Goal: Information Seeking & Learning: Learn about a topic

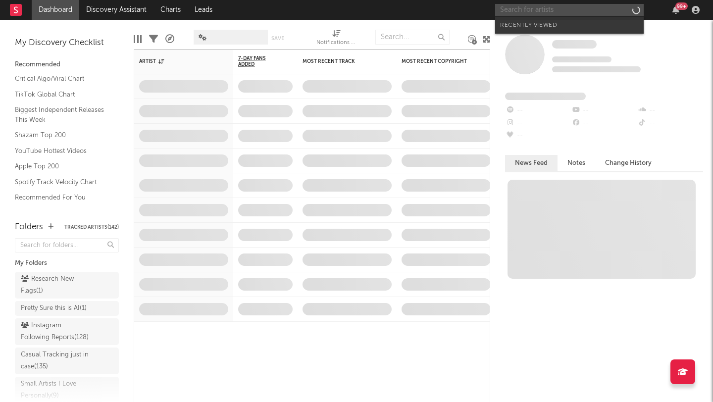
click at [558, 7] on input "text" at bounding box center [569, 10] width 149 height 12
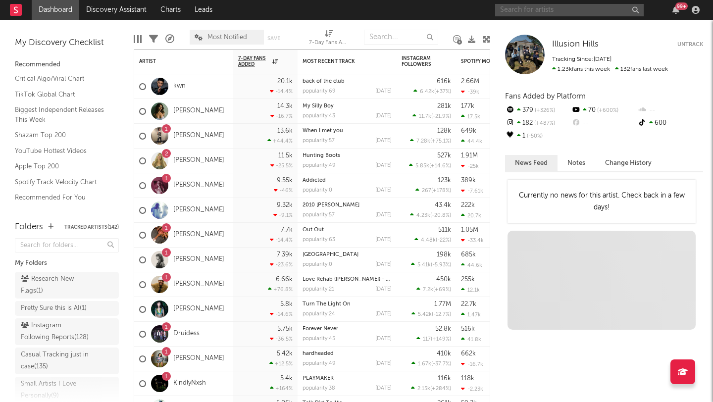
click at [686, 7] on div "99 +" at bounding box center [682, 5] width 12 height 7
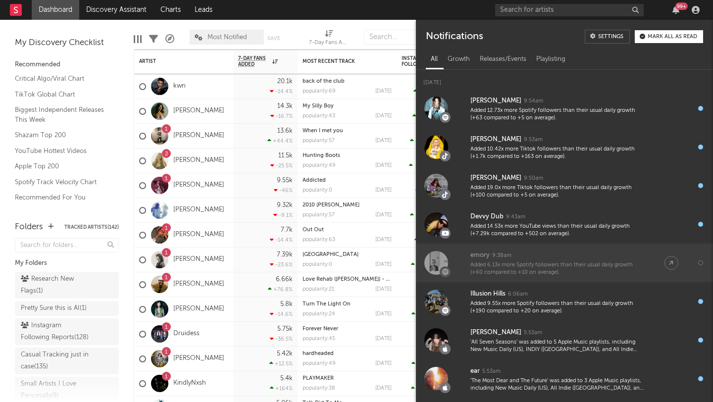
click at [476, 254] on div "emory" at bounding box center [479, 256] width 19 height 12
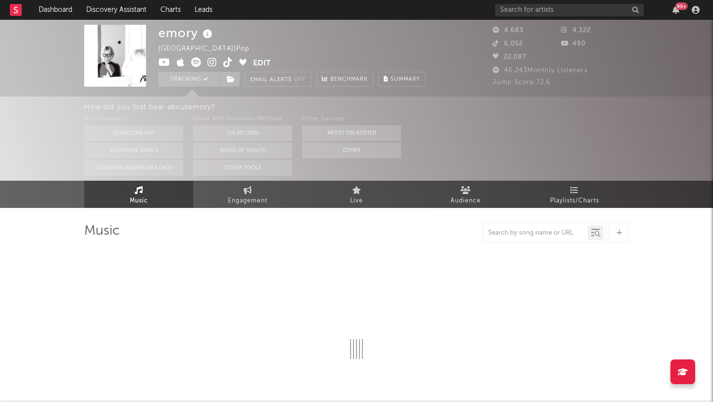
select select "6m"
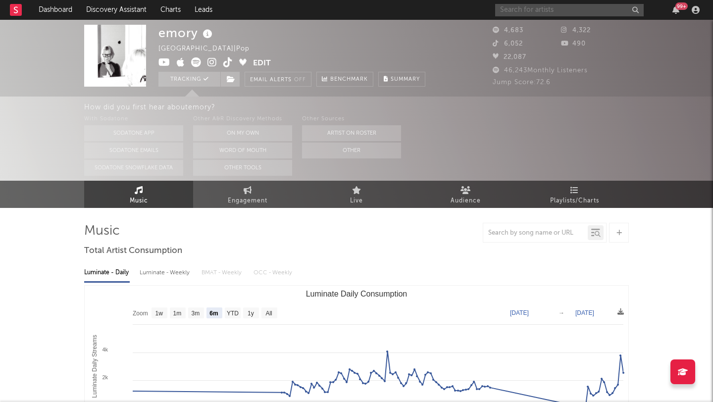
click at [535, 7] on input "text" at bounding box center [569, 10] width 149 height 12
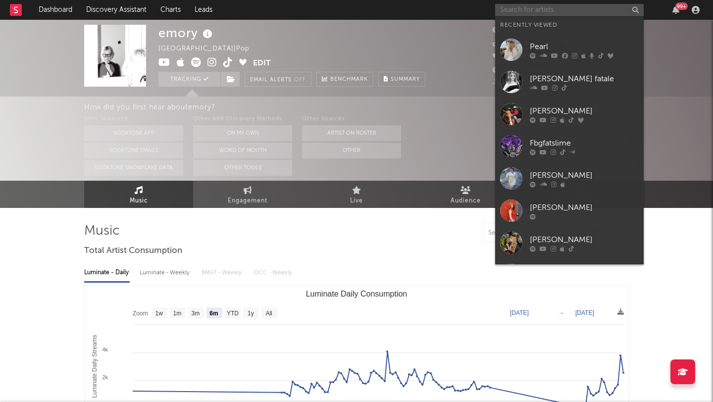
type input "b"
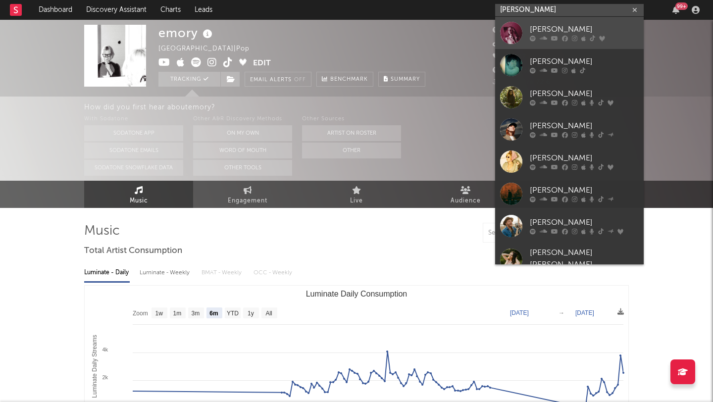
type input "[PERSON_NAME]"
click at [529, 40] on link "[PERSON_NAME]" at bounding box center [569, 33] width 149 height 32
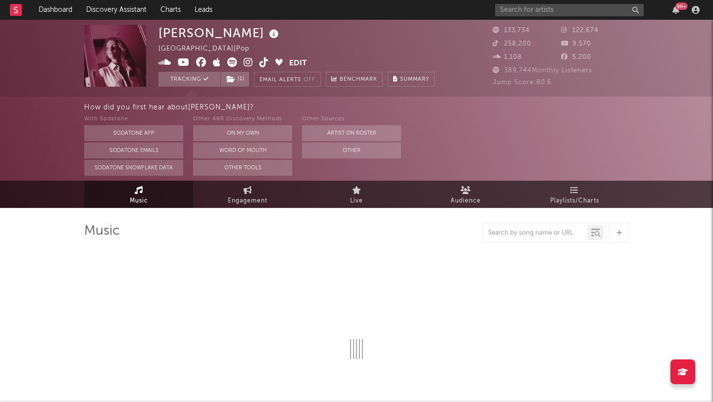
select select "6m"
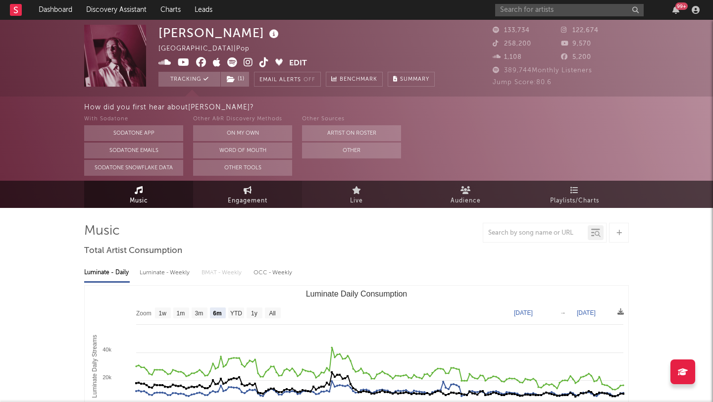
click at [250, 197] on span "Engagement" at bounding box center [248, 201] width 40 height 12
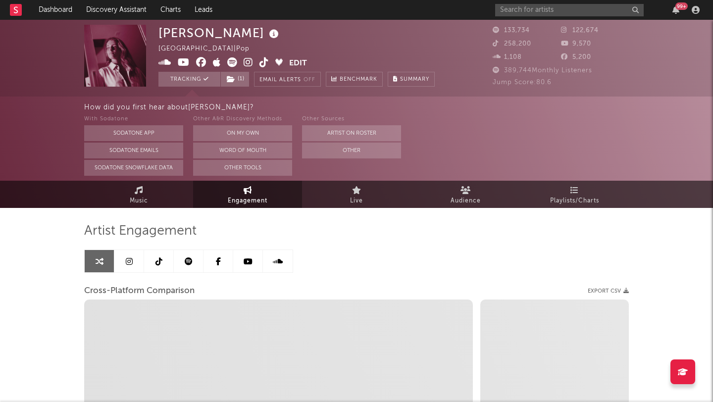
select select "1w"
click at [170, 259] on link at bounding box center [159, 261] width 30 height 22
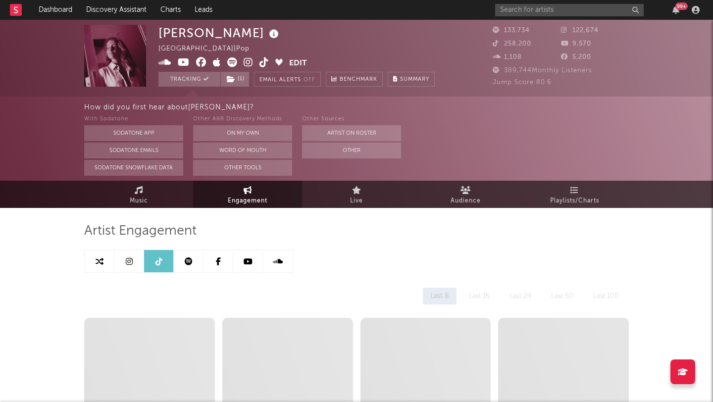
click at [185, 260] on icon at bounding box center [189, 262] width 8 height 8
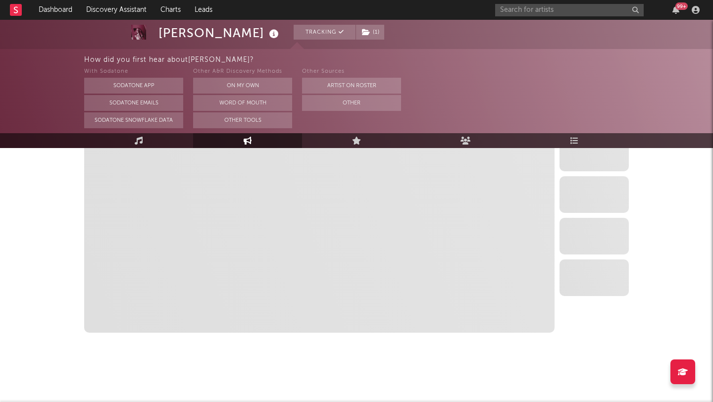
select select "6m"
select select "1w"
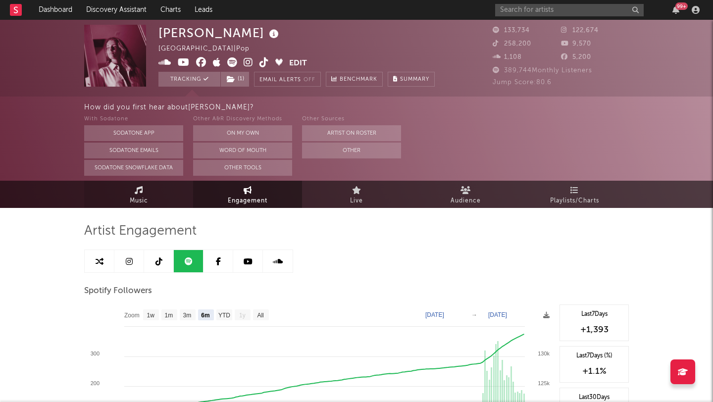
click at [156, 200] on link "Music" at bounding box center [138, 194] width 109 height 27
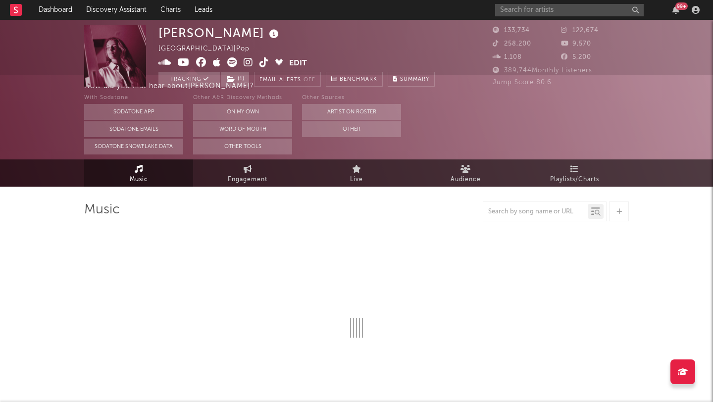
select select "6m"
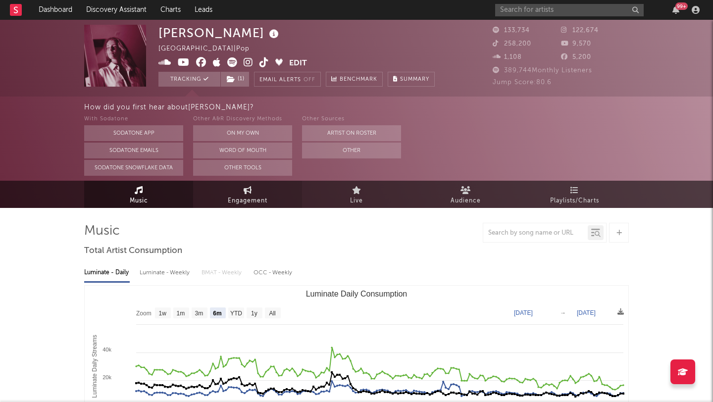
click at [230, 196] on span "Engagement" at bounding box center [248, 201] width 40 height 12
select select "1w"
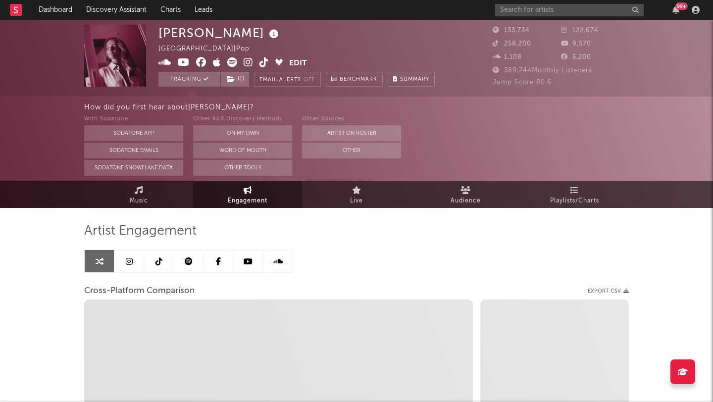
select select "1m"
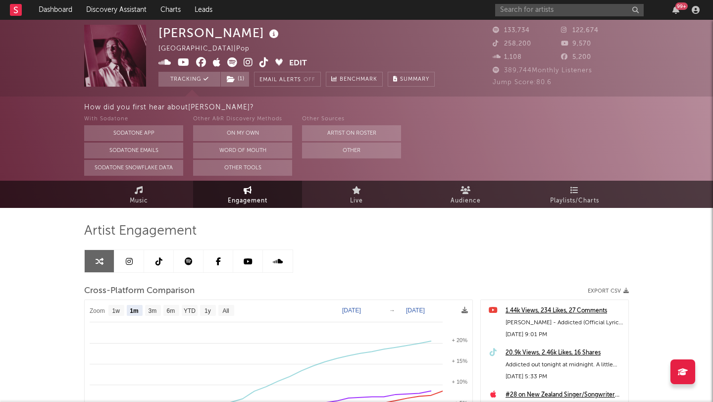
click at [127, 263] on icon at bounding box center [129, 262] width 7 height 8
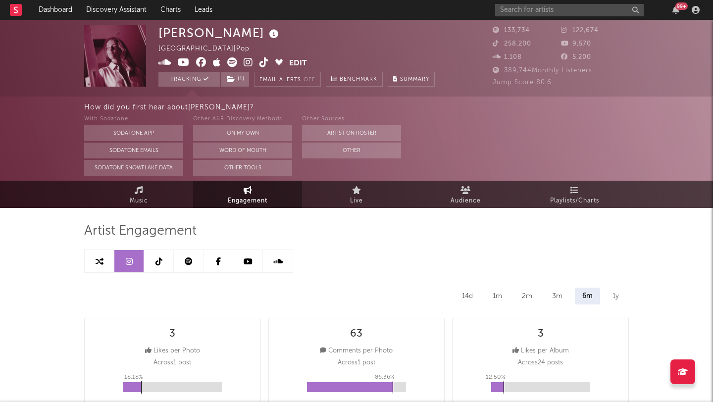
click at [156, 265] on icon at bounding box center [159, 262] width 7 height 8
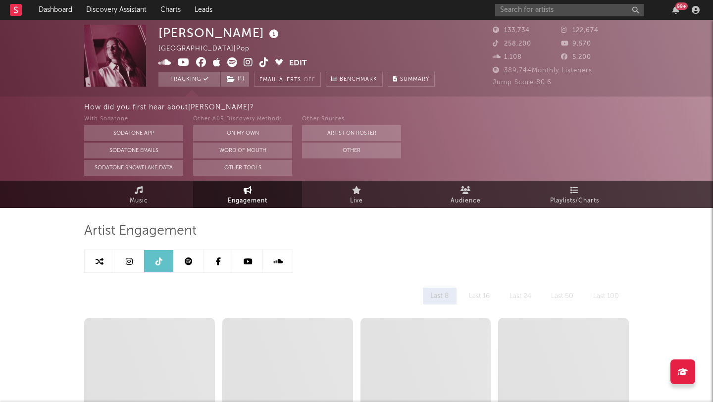
select select "6m"
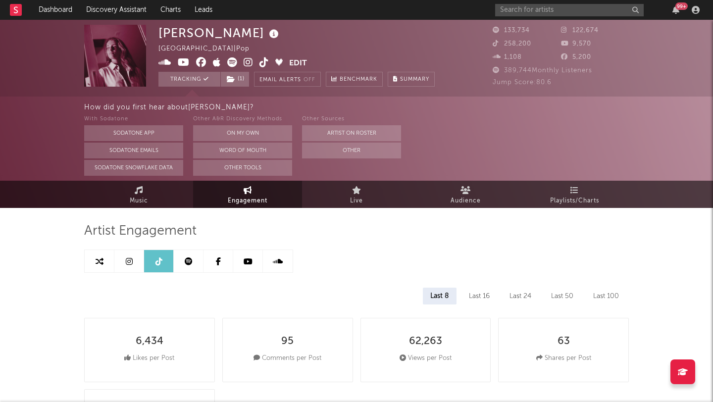
click at [185, 264] on icon at bounding box center [189, 262] width 8 height 8
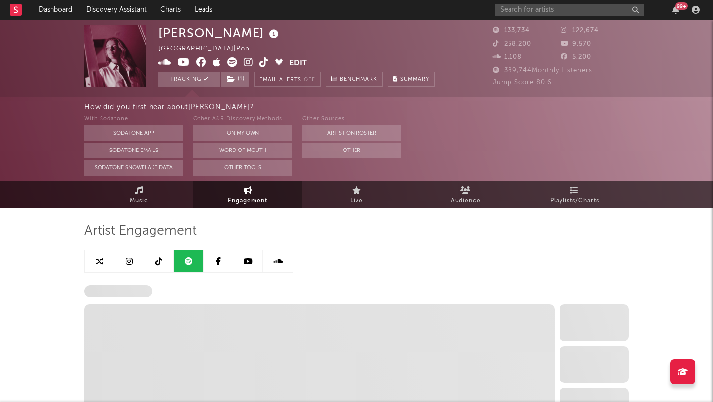
select select "6m"
select select "1w"
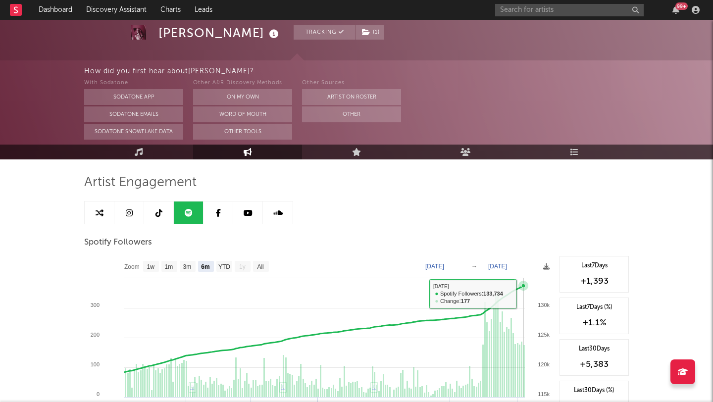
scroll to position [48, 0]
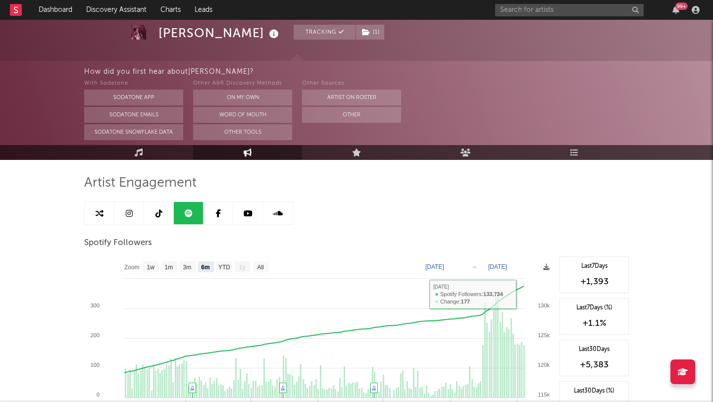
click at [525, 278] on rect at bounding box center [319, 356] width 470 height 198
click at [261, 267] on text "All" at bounding box center [260, 267] width 6 height 7
select select "All"
type input "[DATE]"
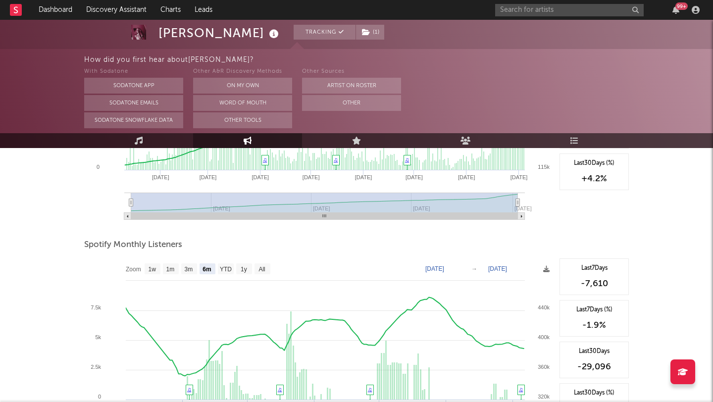
scroll to position [0, 0]
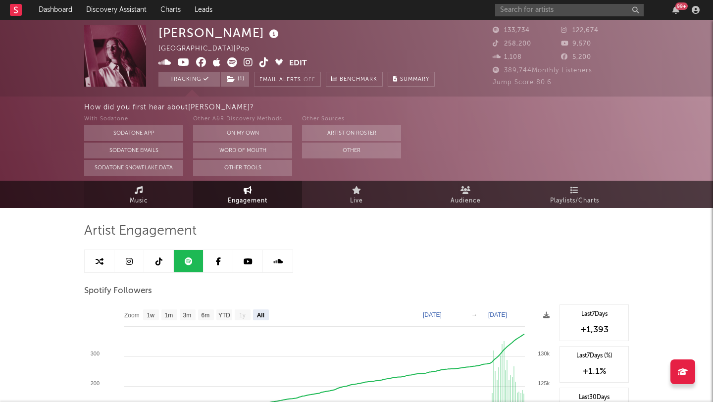
click at [180, 202] on link "Music" at bounding box center [138, 194] width 109 height 27
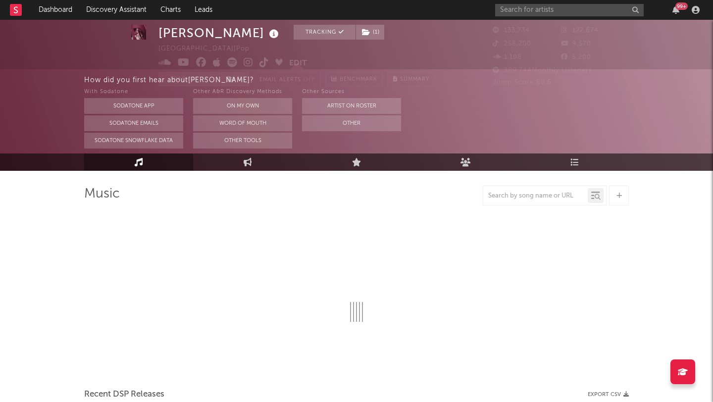
scroll to position [44, 0]
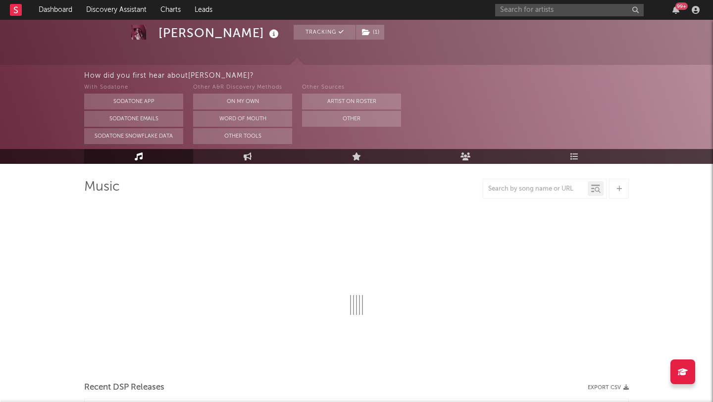
select select "6m"
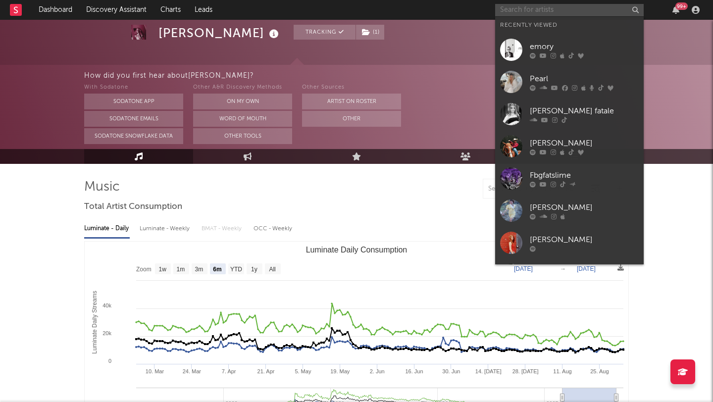
click at [540, 11] on input "text" at bounding box center [569, 10] width 149 height 12
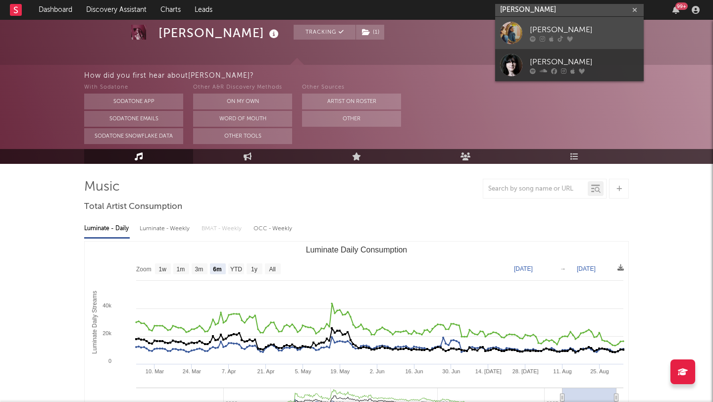
type input "[PERSON_NAME]"
click at [516, 32] on div at bounding box center [511, 33] width 22 height 22
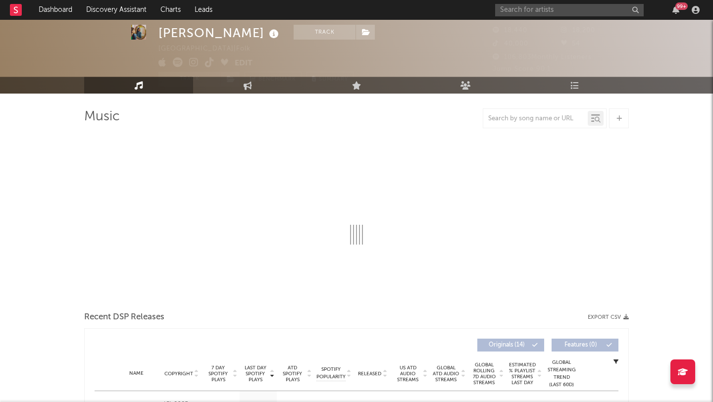
select select "6m"
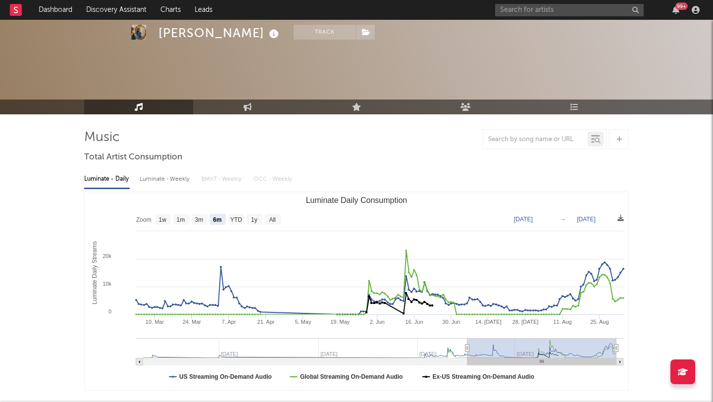
scroll to position [31, 0]
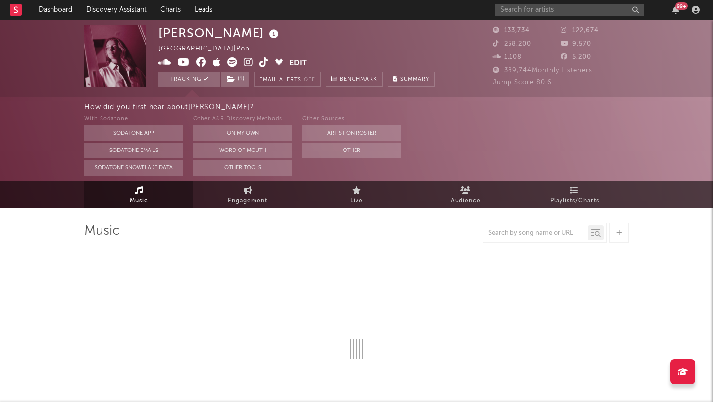
select select "6m"
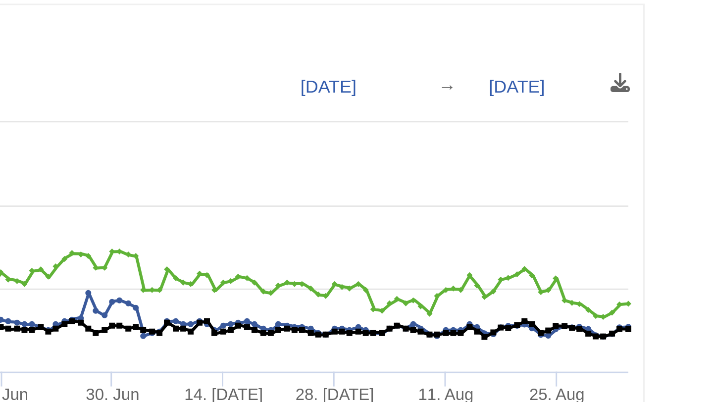
scroll to position [68, 0]
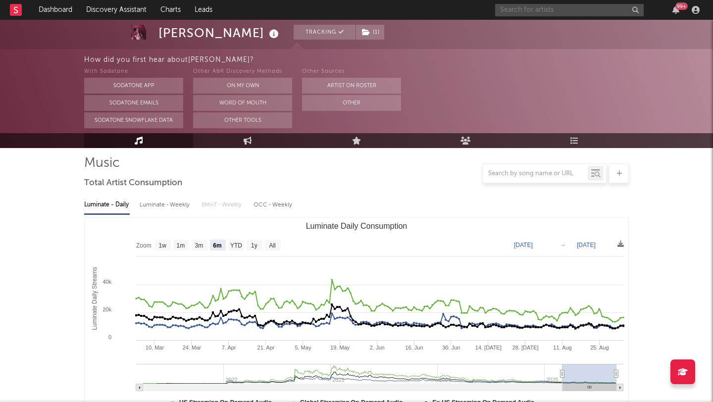
click at [531, 10] on input "text" at bounding box center [569, 10] width 149 height 12
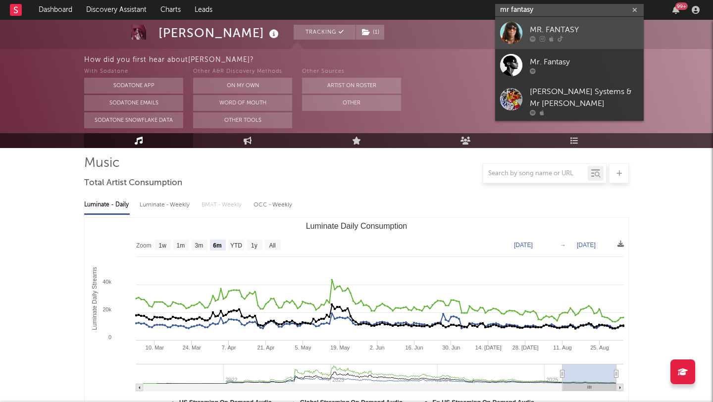
type input "mr fantasy"
click at [547, 28] on div "MR. FANTASY" at bounding box center [584, 30] width 109 height 12
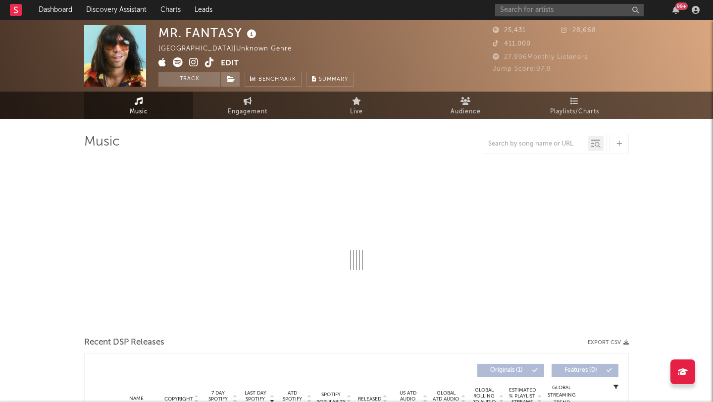
scroll to position [2, 0]
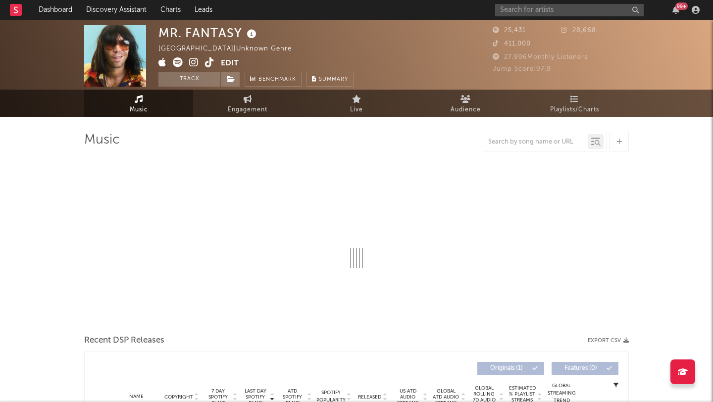
select select "1w"
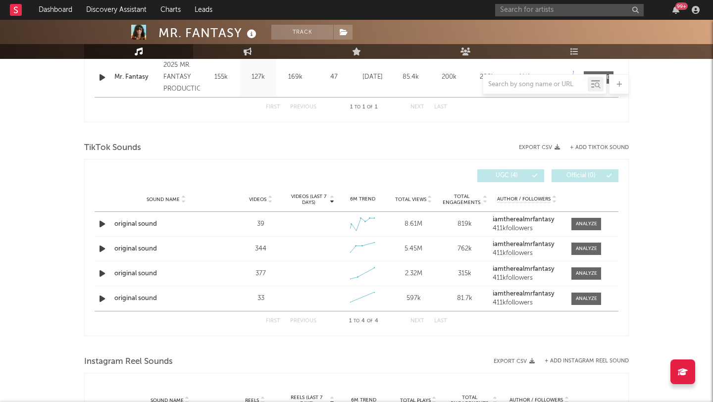
scroll to position [417, 0]
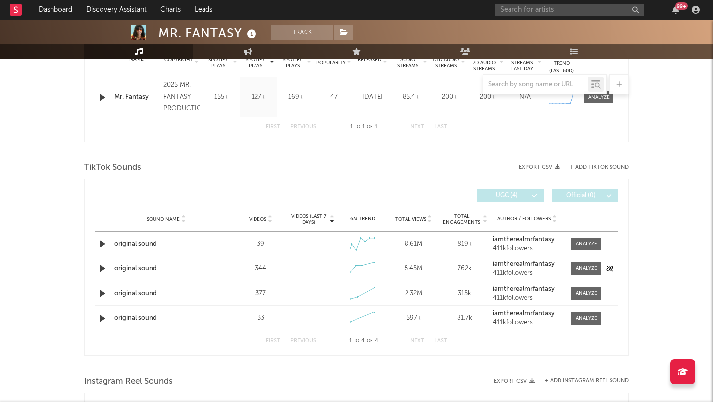
click at [145, 265] on div "original sound" at bounding box center [166, 269] width 104 height 10
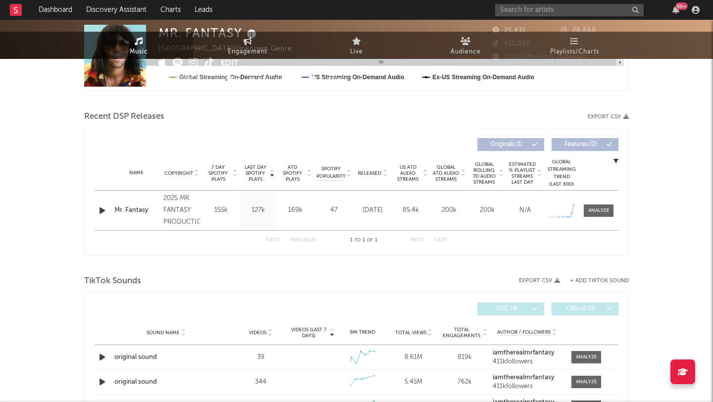
scroll to position [0, 0]
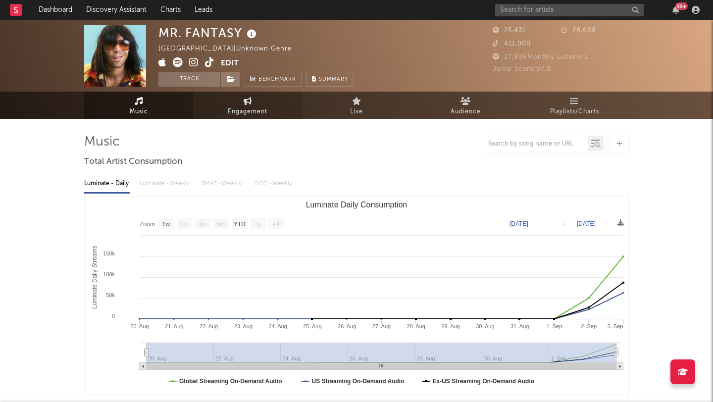
click at [231, 106] on span "Engagement" at bounding box center [248, 112] width 40 height 12
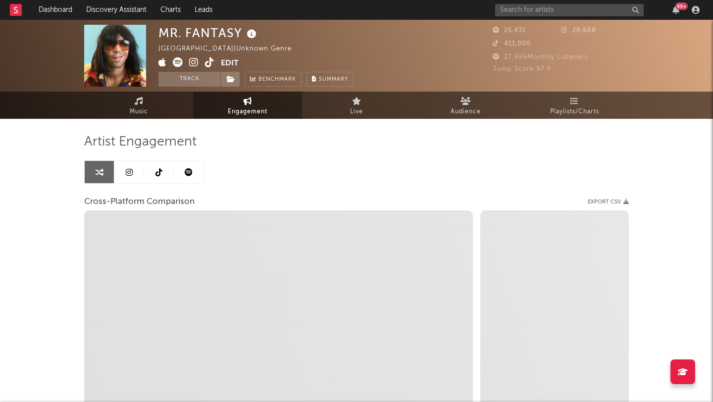
select select "1w"
click at [149, 179] on link at bounding box center [159, 172] width 30 height 22
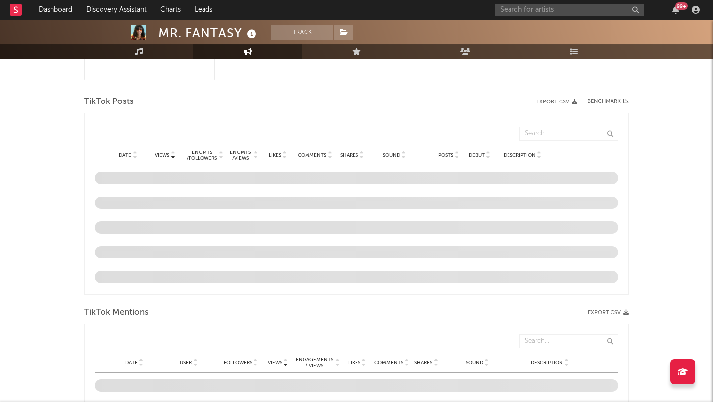
select select "1w"
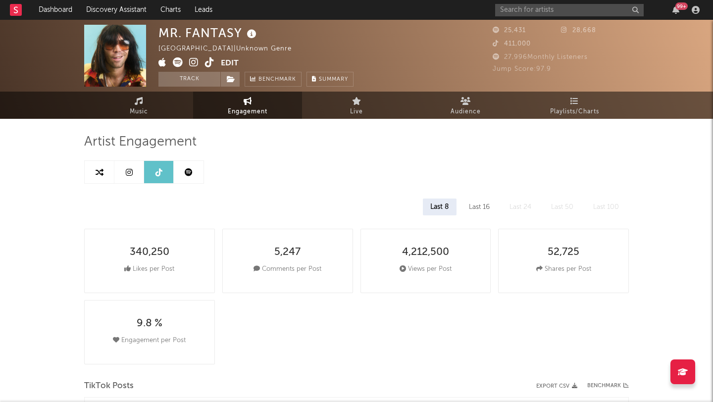
click at [204, 61] on span at bounding box center [189, 63] width 62 height 12
click at [214, 62] on icon at bounding box center [209, 62] width 9 height 10
click at [209, 64] on icon at bounding box center [209, 62] width 9 height 10
click at [153, 107] on link "Music" at bounding box center [138, 105] width 109 height 27
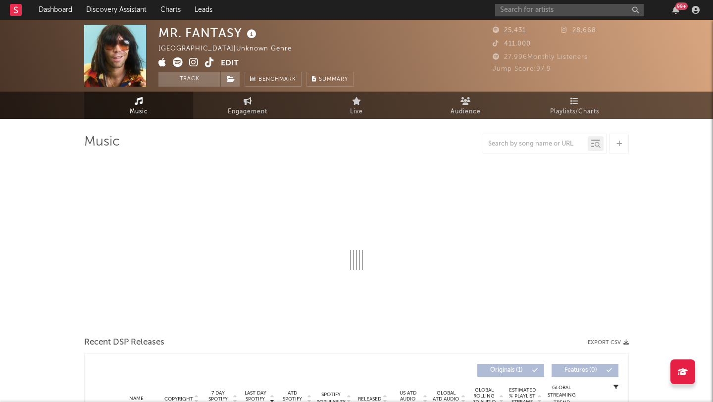
select select "1w"
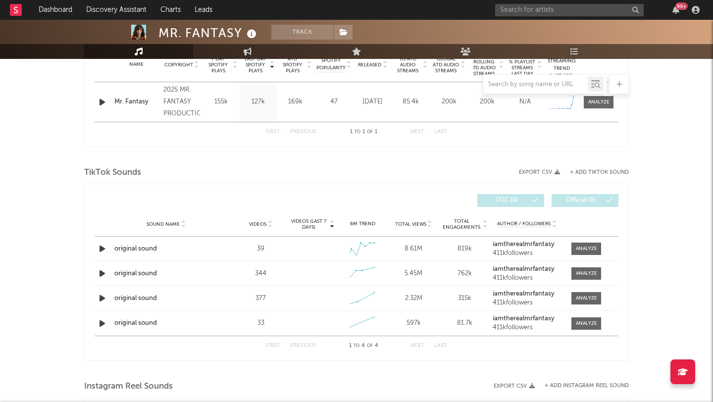
scroll to position [421, 0]
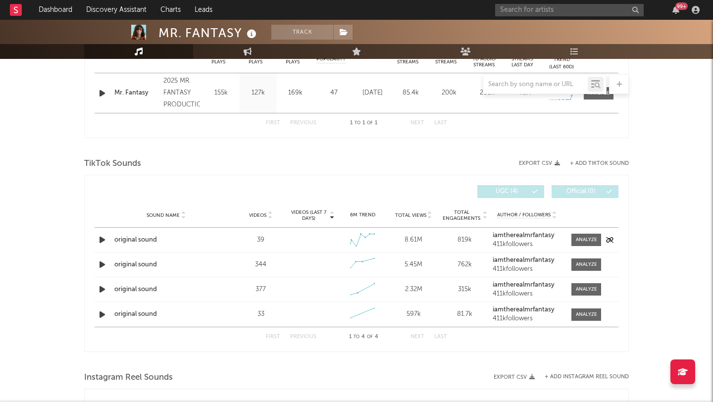
click at [127, 242] on div "original sound" at bounding box center [166, 240] width 104 height 10
click at [131, 264] on div "original sound" at bounding box center [166, 265] width 104 height 10
click at [143, 293] on div "original sound" at bounding box center [166, 290] width 104 height 10
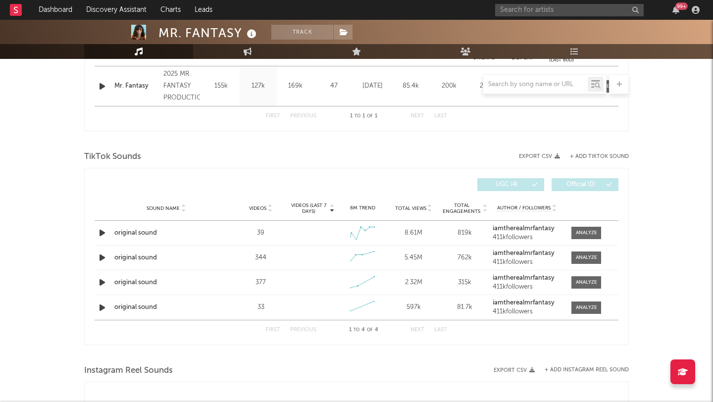
scroll to position [430, 0]
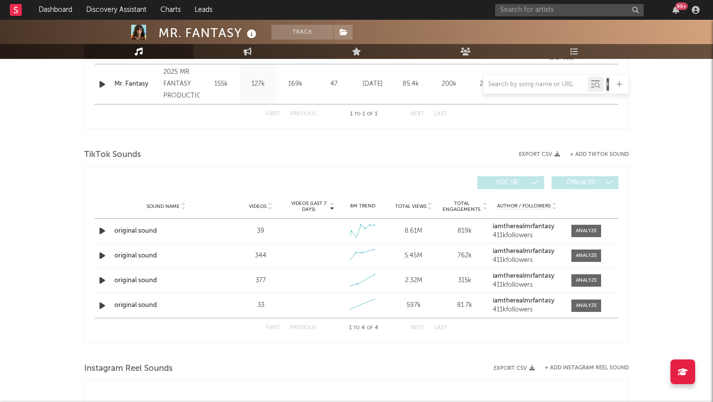
click at [608, 153] on button "+ Add TikTok Sound" at bounding box center [599, 154] width 59 height 5
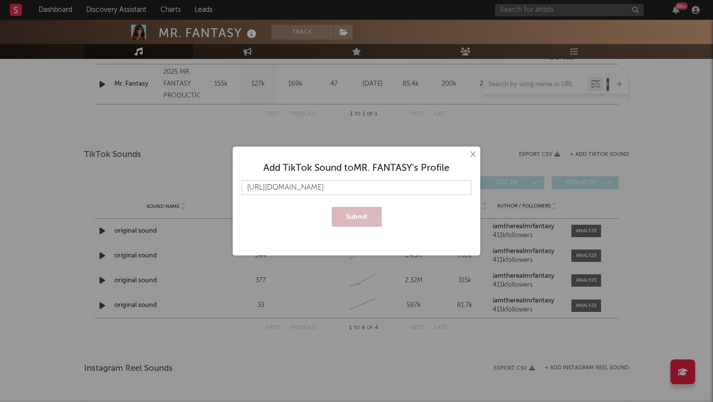
scroll to position [0, 6]
type input "[URL][DOMAIN_NAME]"
click at [332, 207] on button "Submit" at bounding box center [357, 217] width 50 height 20
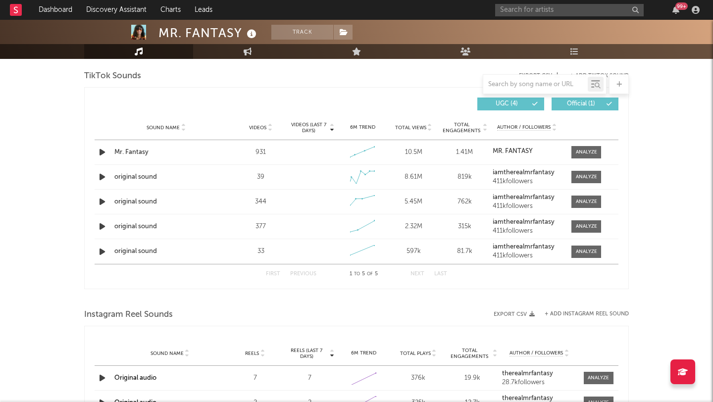
scroll to position [506, 0]
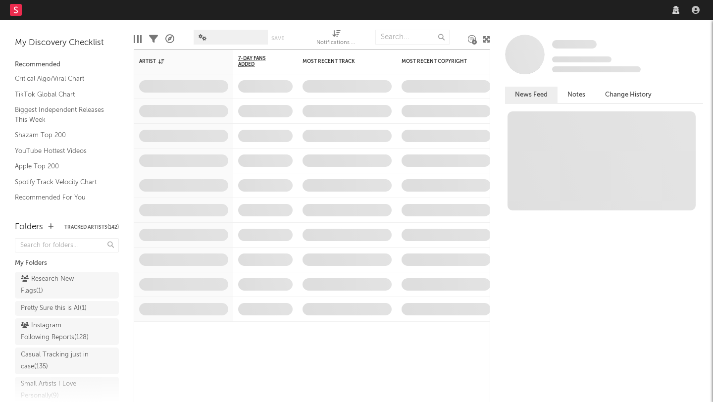
click at [599, 9] on nav "Dashboard Discovery Assistant Charts Leads" at bounding box center [356, 10] width 713 height 20
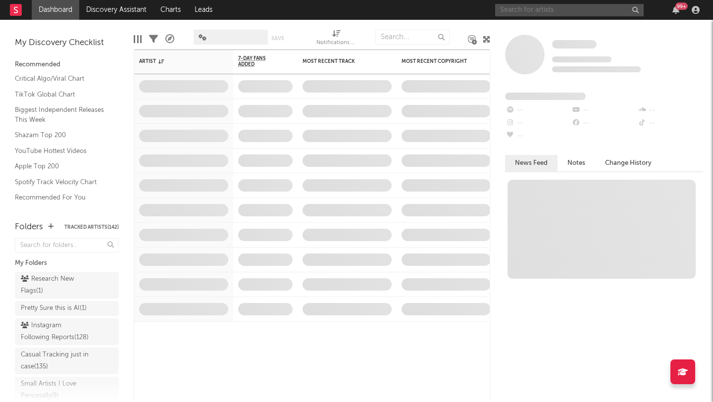
click at [597, 9] on input "text" at bounding box center [569, 10] width 149 height 12
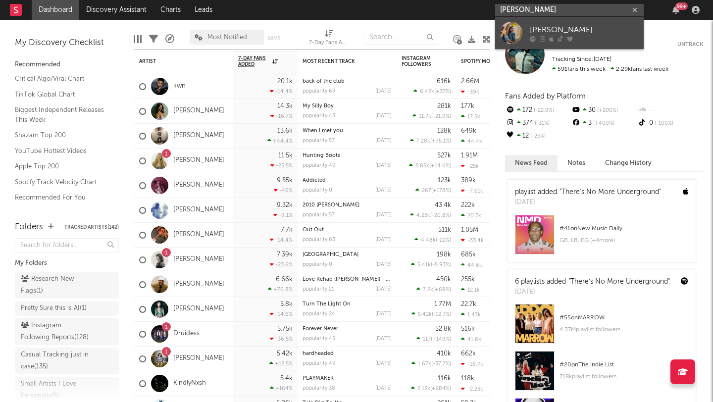
type input "[PERSON_NAME]"
click at [526, 33] on link "[PERSON_NAME]" at bounding box center [569, 33] width 149 height 32
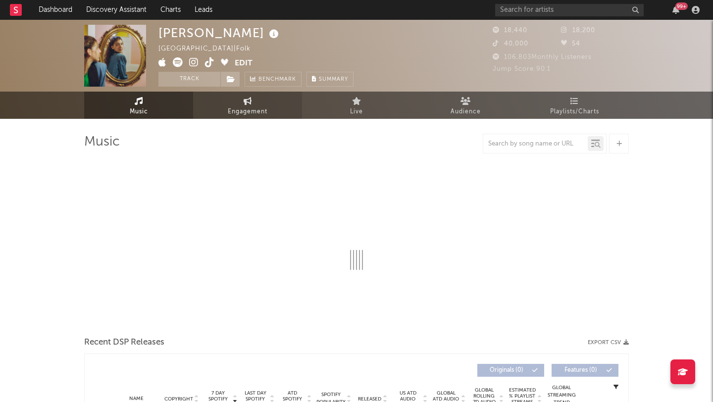
click at [254, 101] on link "Engagement" at bounding box center [247, 105] width 109 height 27
select select "1w"
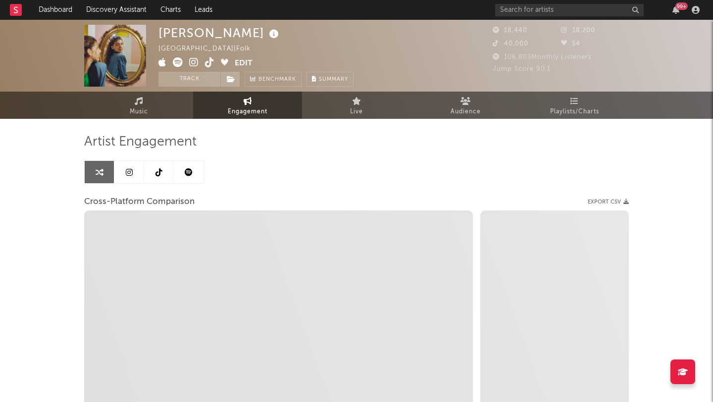
click at [197, 176] on link at bounding box center [189, 172] width 30 height 22
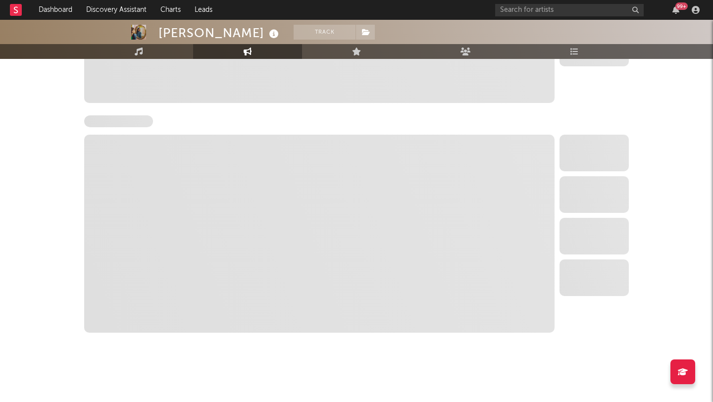
scroll to position [248, 0]
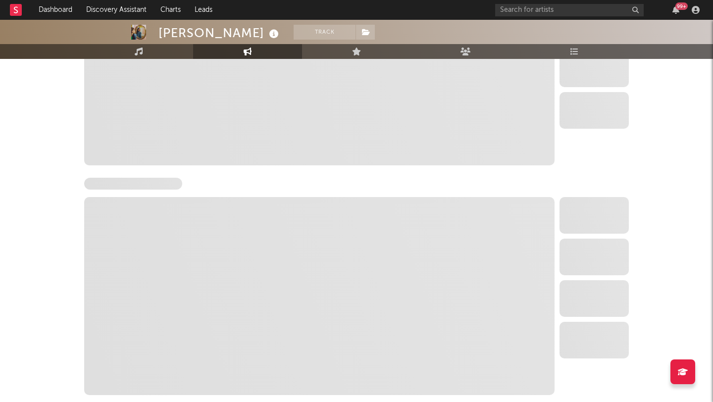
select select "6m"
select select "1w"
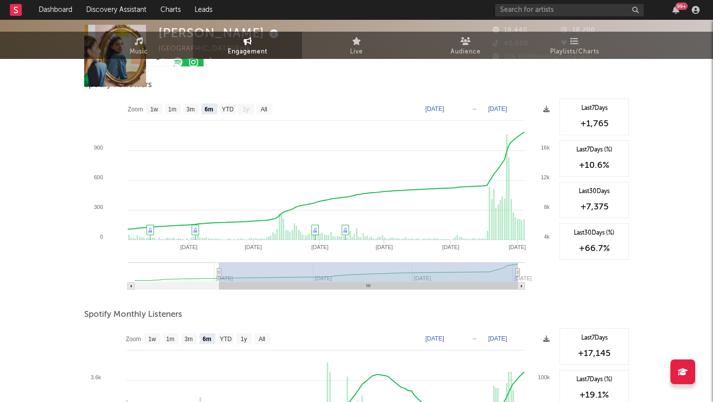
scroll to position [0, 0]
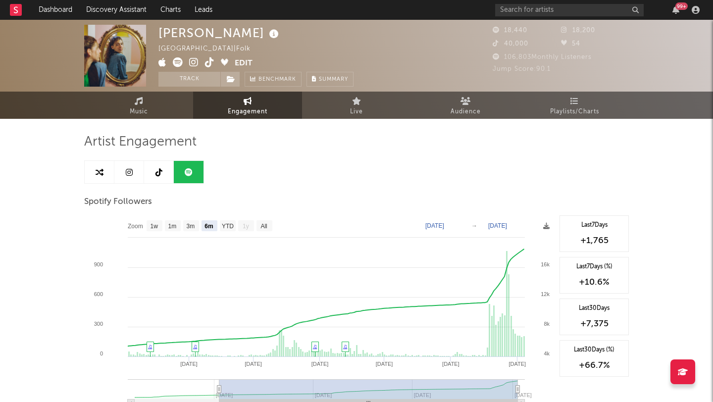
click at [136, 166] on link at bounding box center [129, 172] width 30 height 22
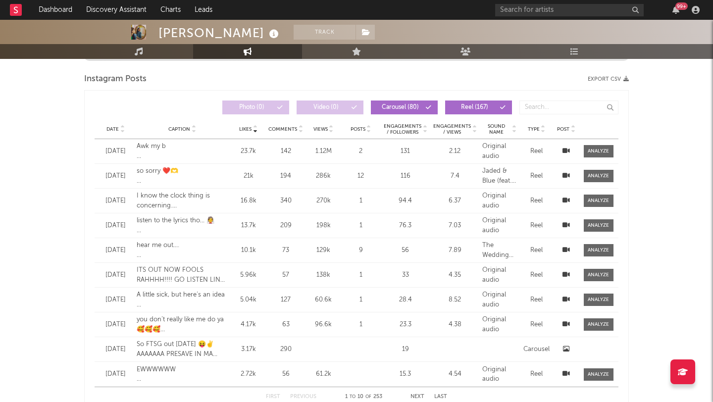
select select "6m"
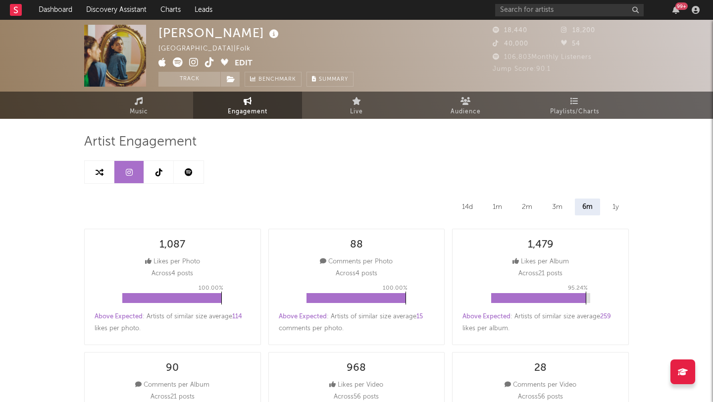
click at [159, 177] on link at bounding box center [159, 172] width 30 height 22
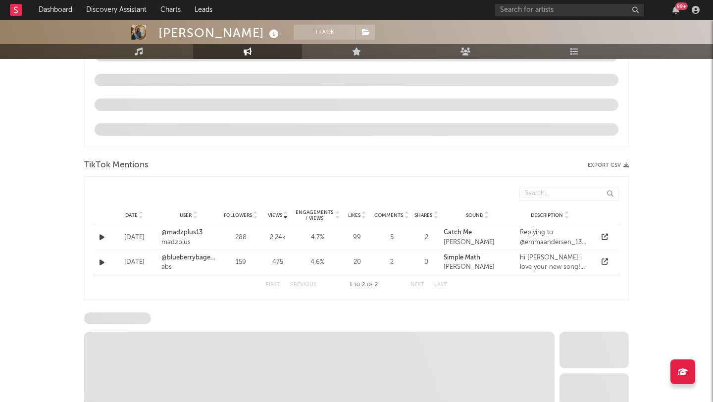
select select "6m"
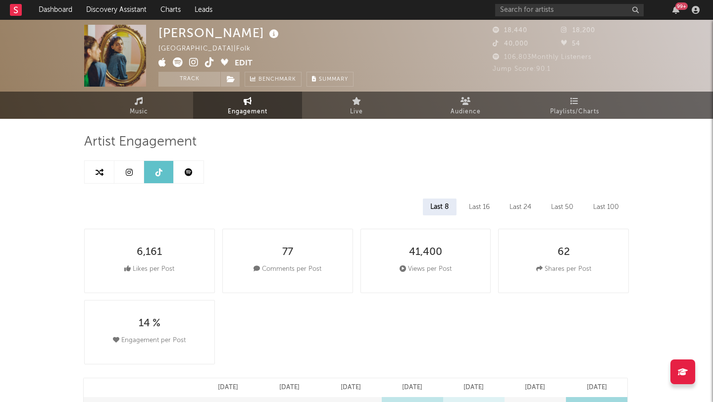
drag, startPoint x: 184, startPoint y: 174, endPoint x: 210, endPoint y: 178, distance: 26.5
click at [184, 174] on link at bounding box center [189, 172] width 30 height 22
select select "6m"
select select "1w"
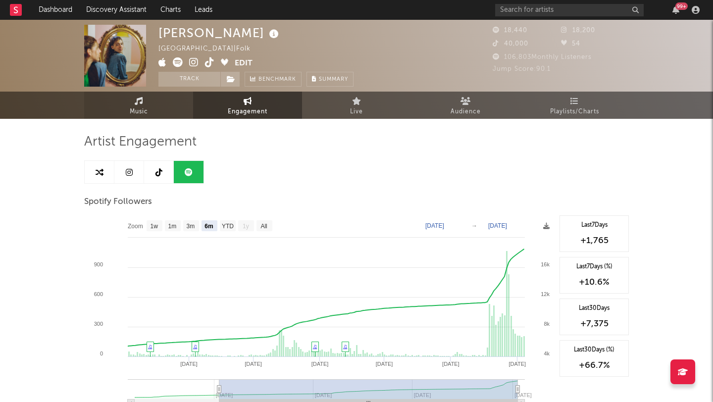
click at [155, 93] on link "Music" at bounding box center [138, 105] width 109 height 27
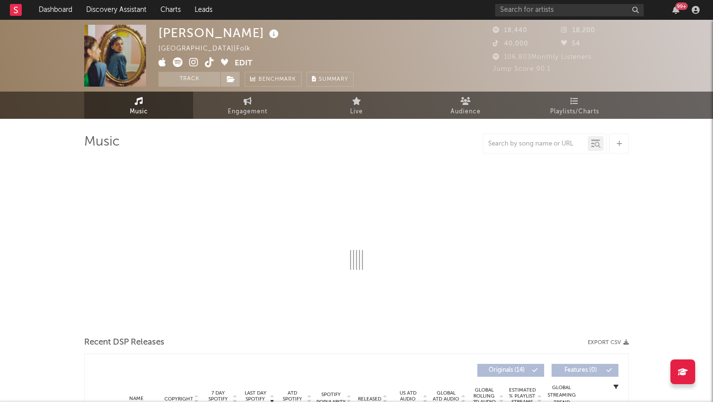
select select "6m"
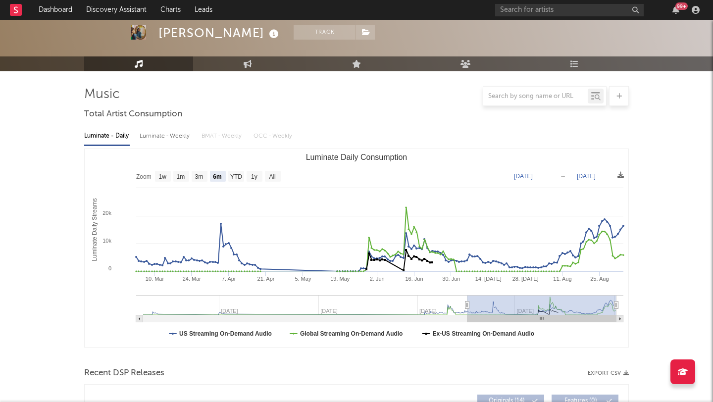
scroll to position [33, 0]
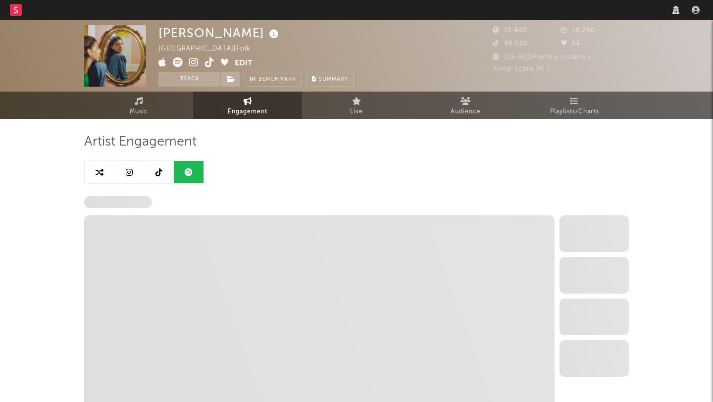
select select "6m"
select select "1w"
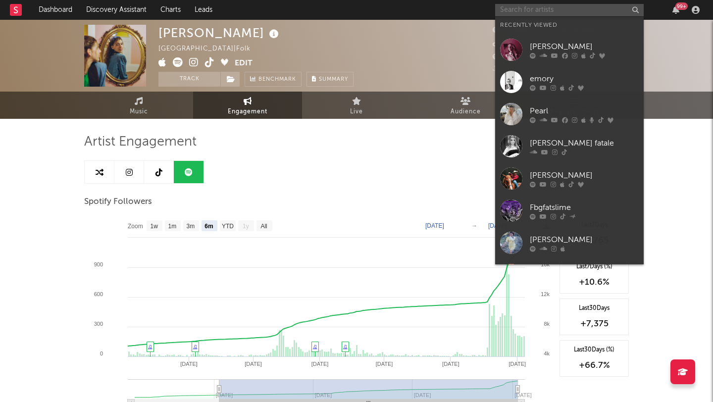
click at [583, 11] on input "text" at bounding box center [569, 10] width 149 height 12
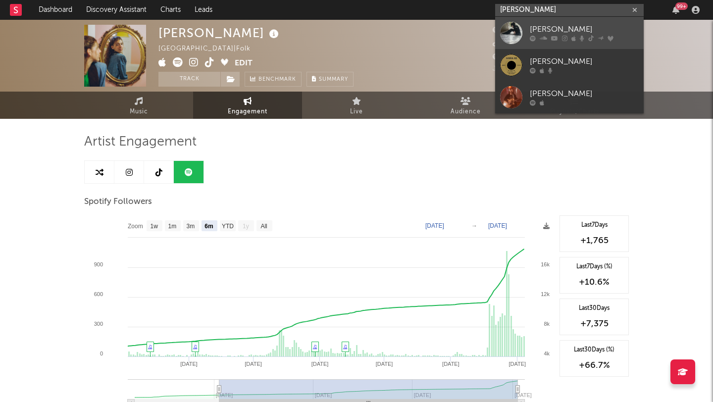
type input "ella wool"
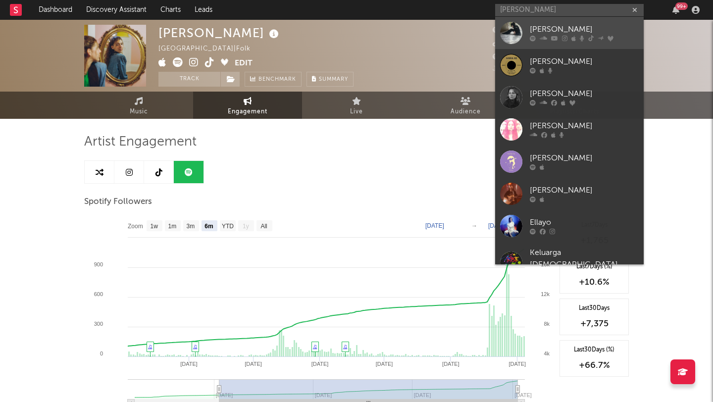
click at [564, 26] on div "[PERSON_NAME]" at bounding box center [584, 30] width 109 height 12
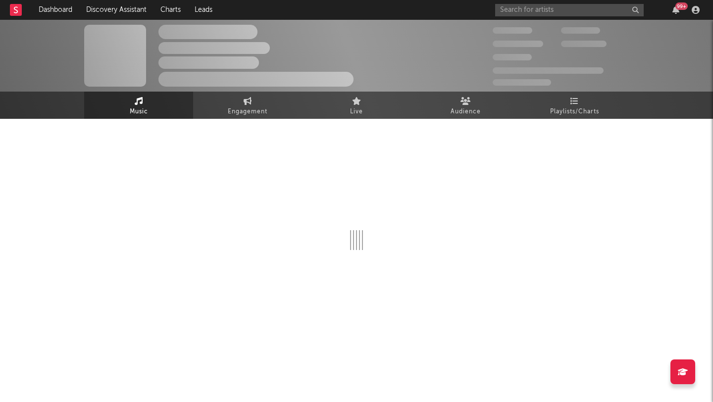
select select "1w"
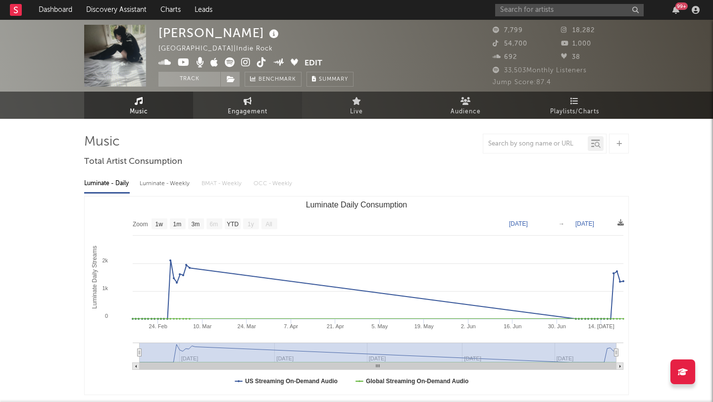
click at [250, 117] on span "Engagement" at bounding box center [248, 112] width 40 height 12
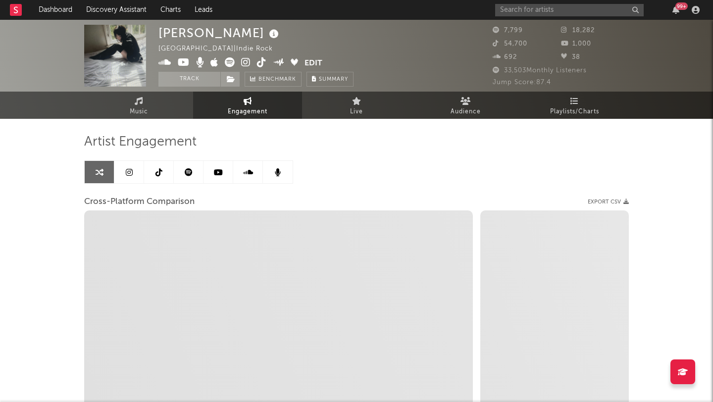
select select "1w"
click at [153, 171] on link at bounding box center [159, 172] width 30 height 22
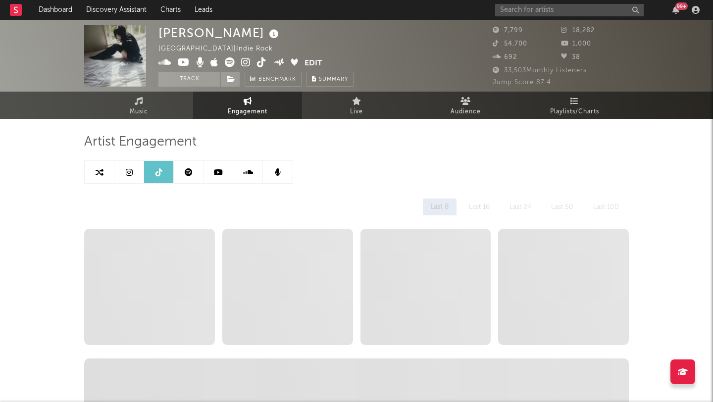
click at [176, 174] on link at bounding box center [189, 172] width 30 height 22
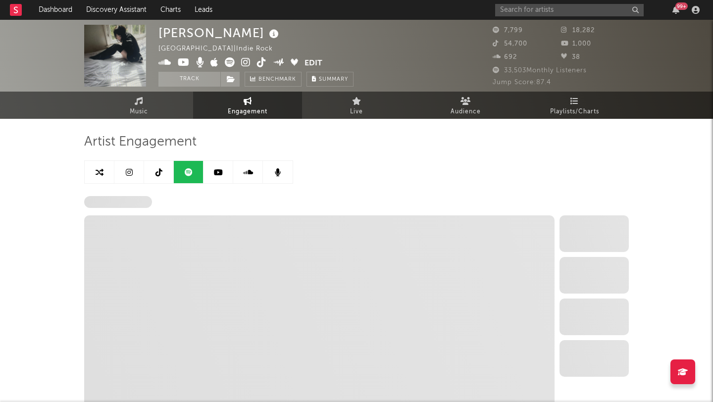
select select "6m"
select select "1w"
